Goal: Book appointment/travel/reservation

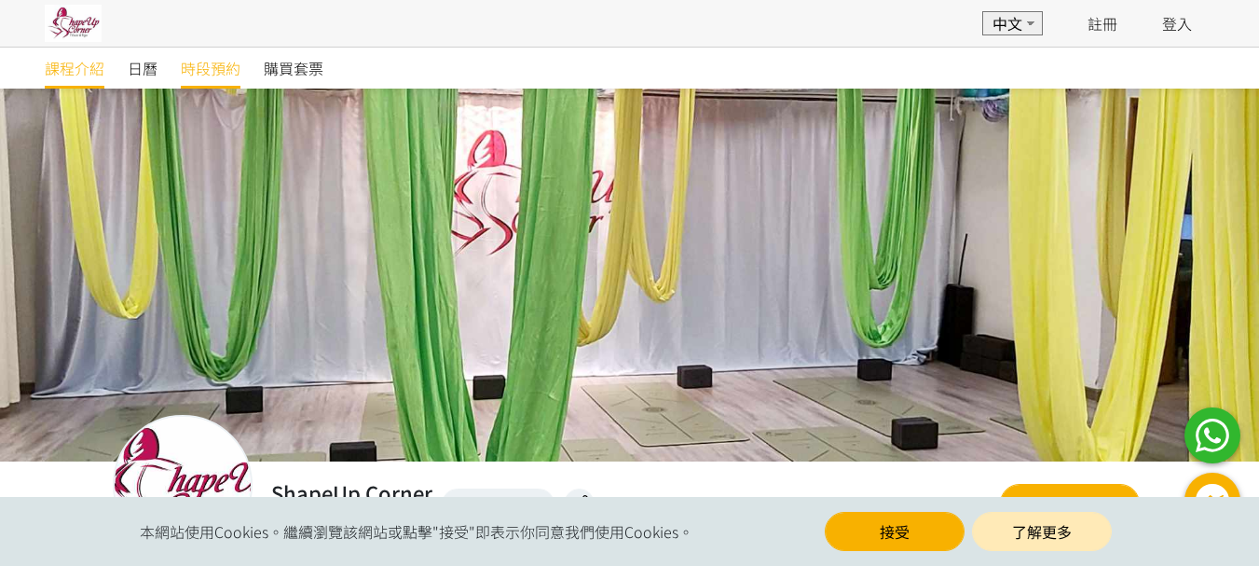
click at [212, 69] on span "時段預約" at bounding box center [211, 68] width 60 height 22
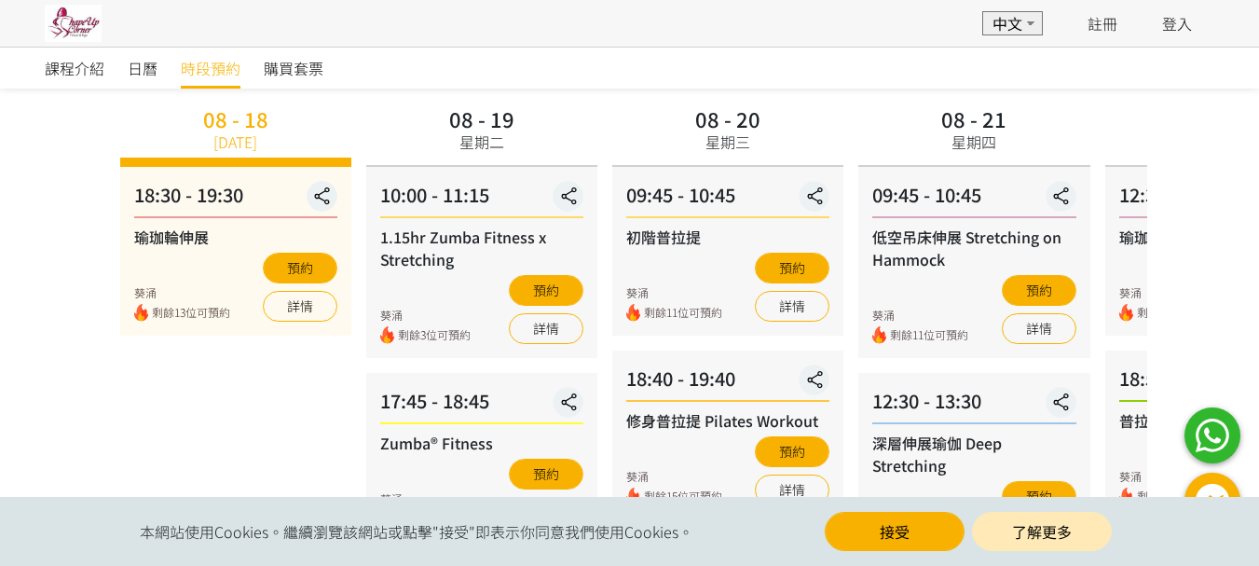
scroll to position [186, 0]
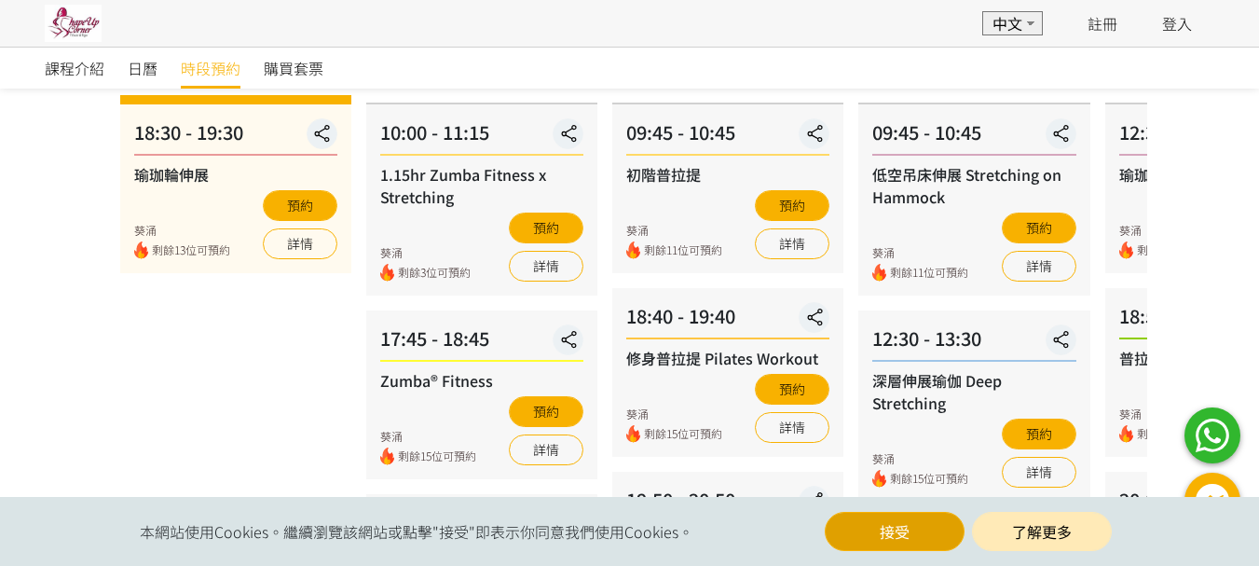
click at [894, 536] on button "接受" at bounding box center [895, 531] width 140 height 39
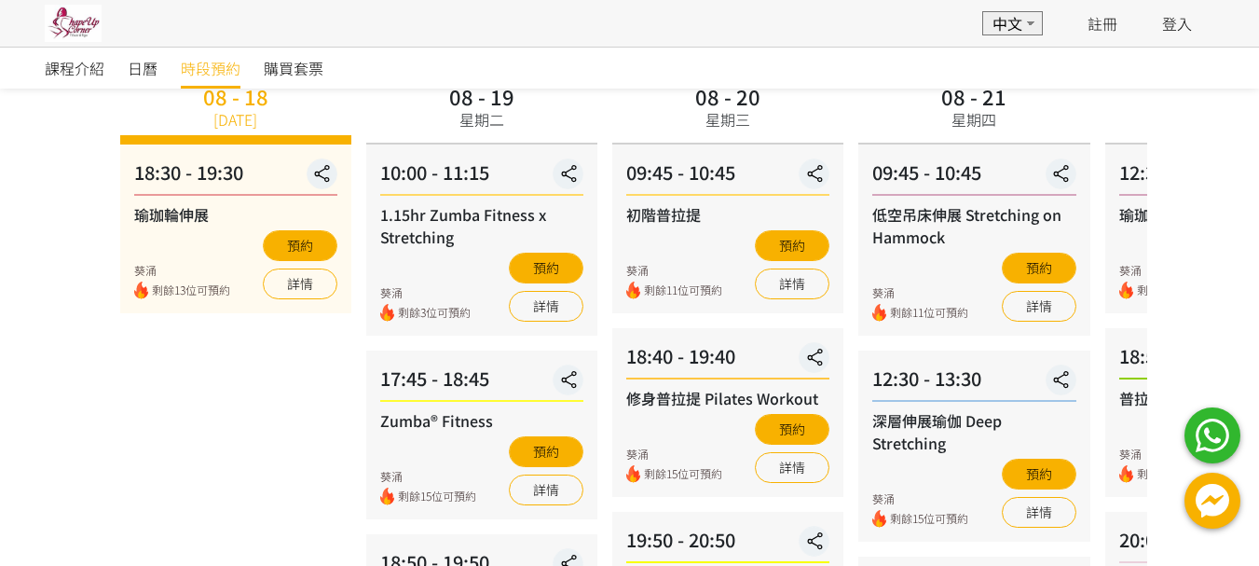
scroll to position [35, 0]
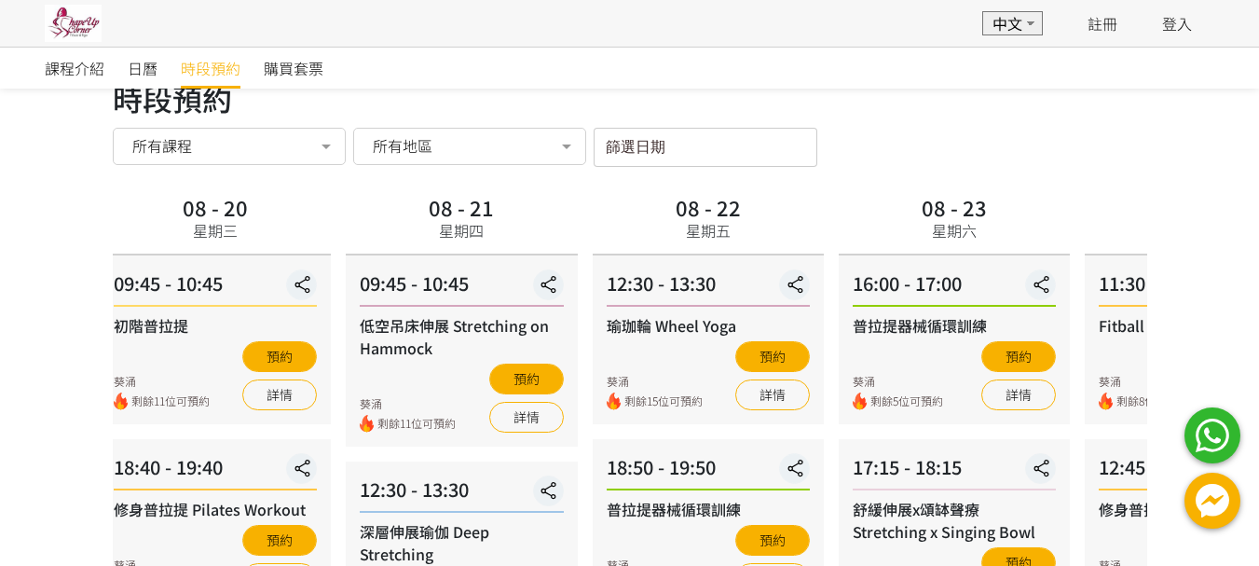
click at [467, 229] on div "星期四" at bounding box center [461, 230] width 45 height 22
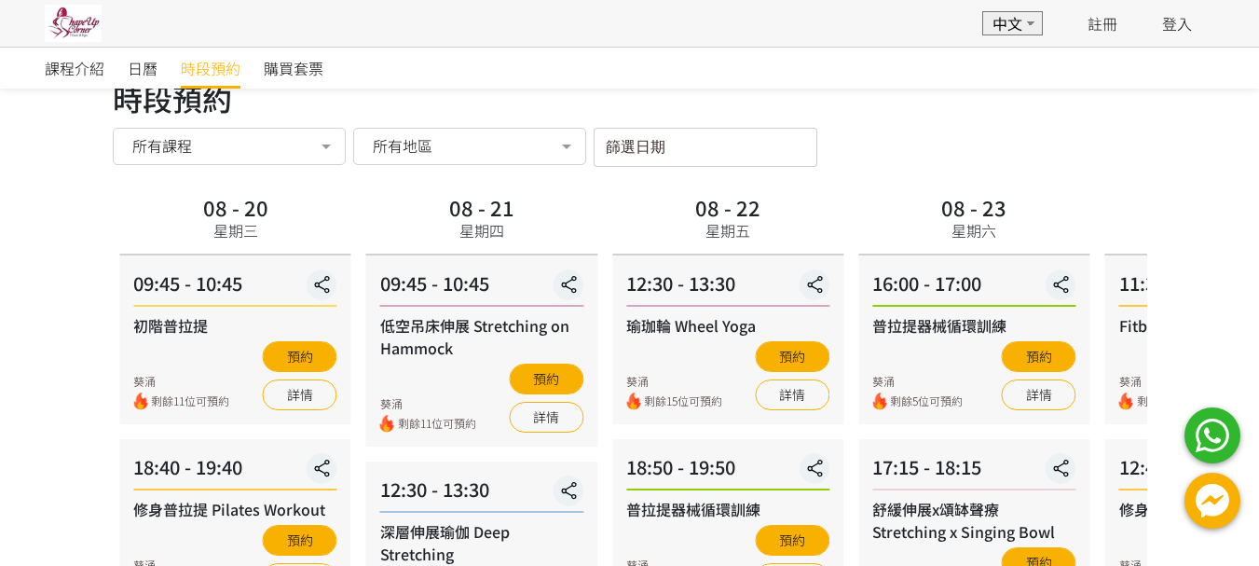
scroll to position [129, 0]
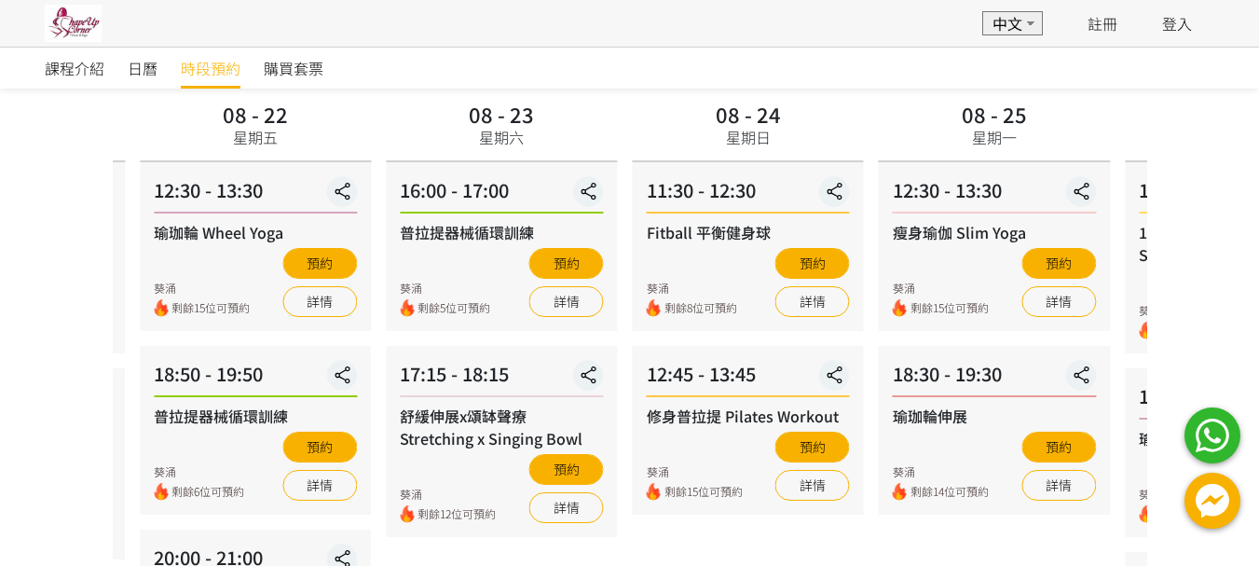
click at [529, 129] on div "08 - 23 星期六" at bounding box center [501, 126] width 80 height 60
